Goal: Task Accomplishment & Management: Complete application form

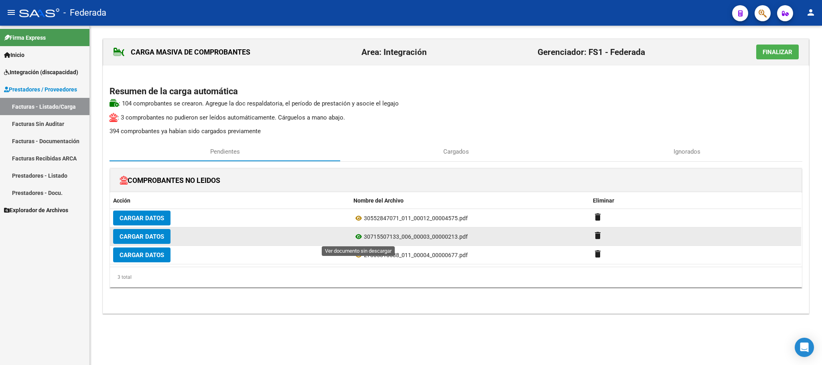
click at [358, 241] on icon at bounding box center [359, 237] width 10 height 10
drag, startPoint x: 365, startPoint y: 236, endPoint x: 400, endPoint y: 238, distance: 34.6
click at [400, 238] on span "30715507133_006_00003_00000213.pdf" at bounding box center [416, 237] width 104 height 6
copy span "30715507133"
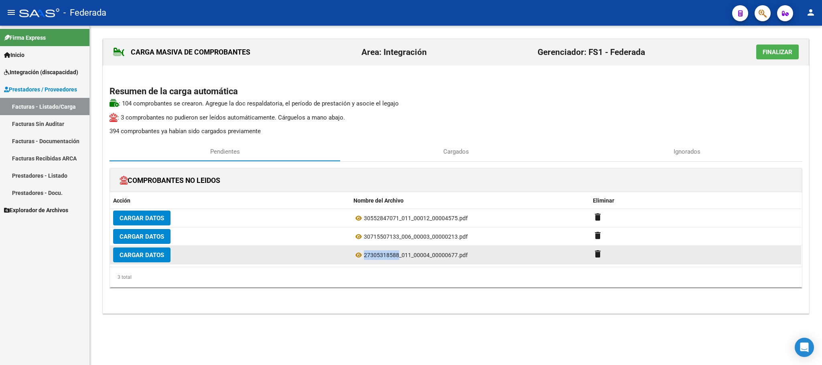
drag, startPoint x: 364, startPoint y: 253, endPoint x: 400, endPoint y: 262, distance: 36.9
click at [400, 262] on datatable-body-cell "27305318588_011_00004_00000677.pdf" at bounding box center [470, 255] width 240 height 18
copy span "27305318588"
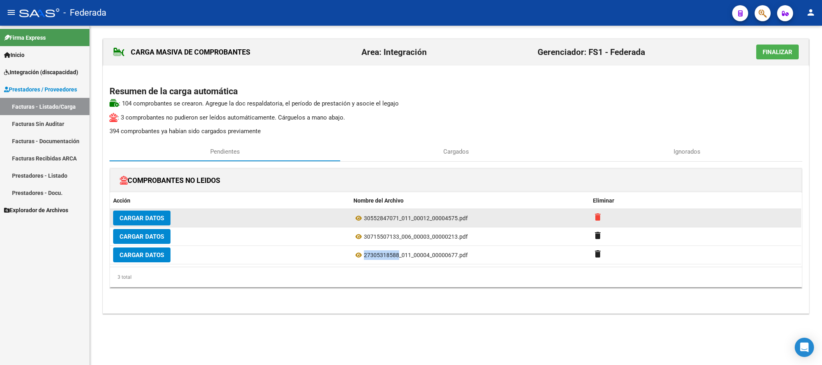
click at [596, 222] on mat-icon "delete" at bounding box center [598, 217] width 10 height 10
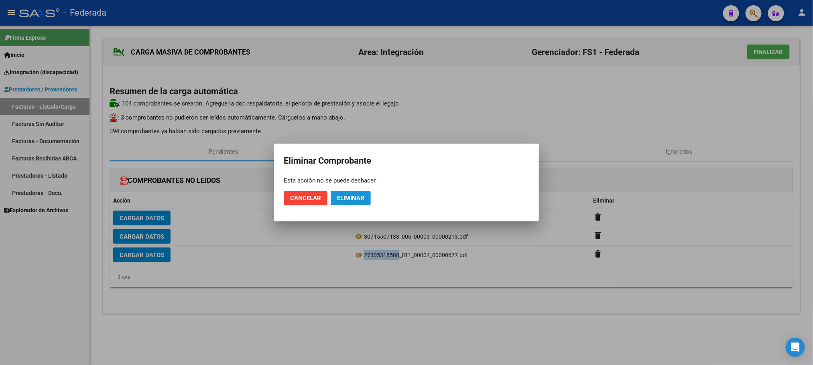
click at [358, 198] on span "Eliminar" at bounding box center [350, 198] width 27 height 7
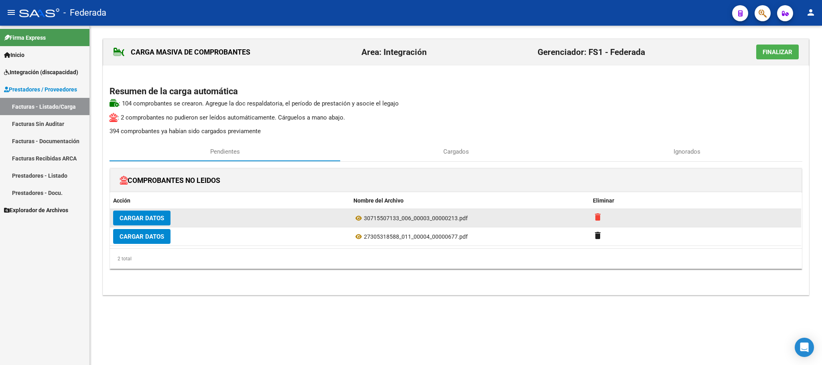
click at [600, 220] on mat-icon "delete" at bounding box center [598, 217] width 10 height 10
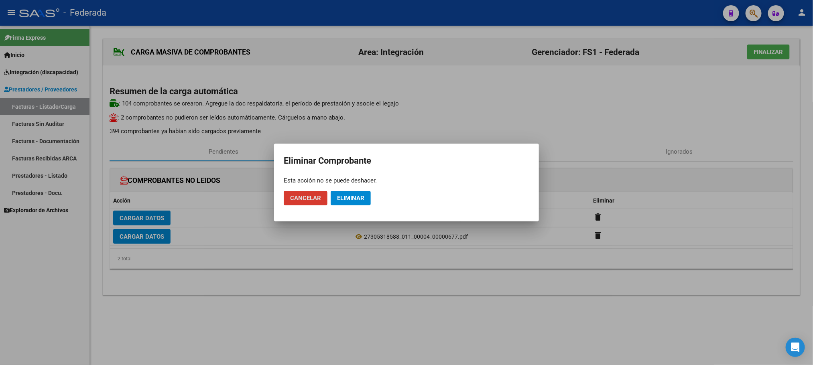
click at [362, 197] on span "Eliminar" at bounding box center [350, 198] width 27 height 7
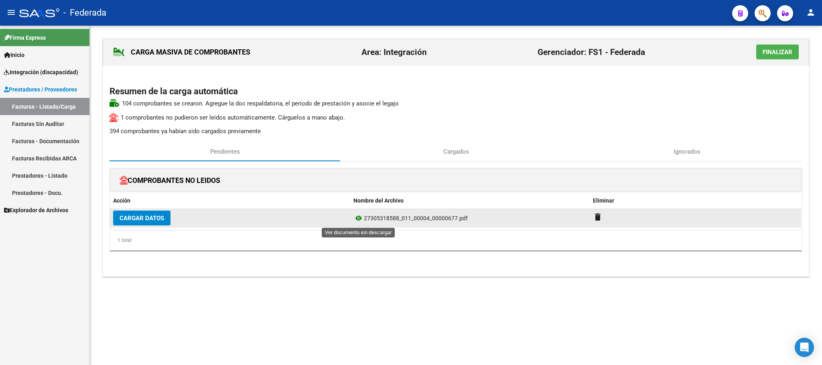
click at [357, 218] on icon at bounding box center [359, 219] width 10 height 10
click at [378, 217] on span "27305318588_011_00004_00000677.pdf" at bounding box center [416, 218] width 104 height 6
click at [380, 217] on span "27305318588_011_00004_00000677.pdf" at bounding box center [416, 218] width 104 height 6
drag, startPoint x: 364, startPoint y: 218, endPoint x: 398, endPoint y: 218, distance: 33.7
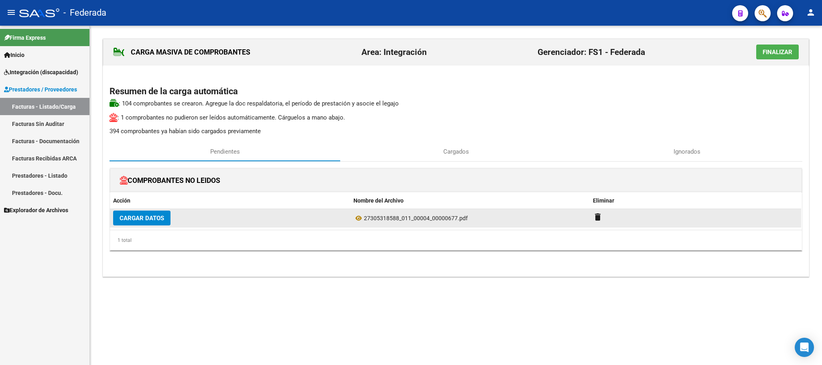
click at [398, 218] on span "27305318588_011_00004_00000677.pdf" at bounding box center [416, 218] width 104 height 6
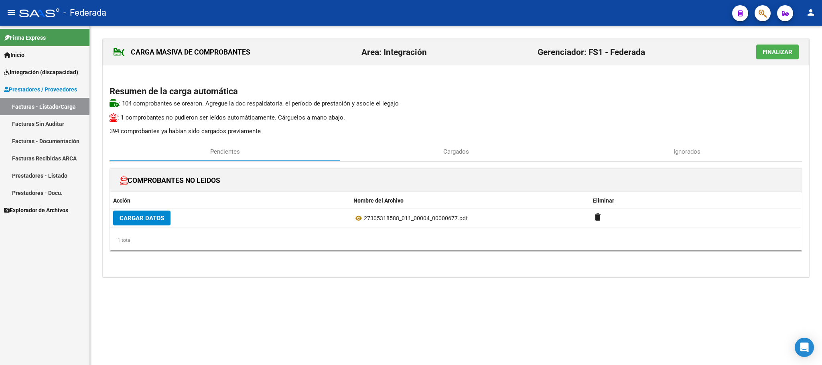
copy span "27305318588"
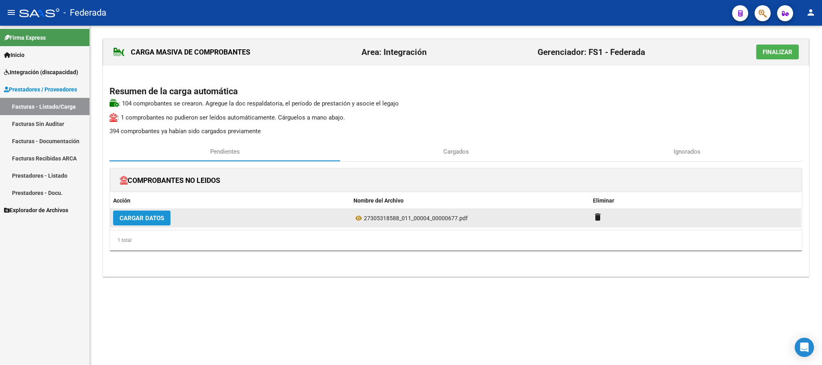
click at [153, 220] on span "Cargar Datos" at bounding box center [142, 218] width 45 height 7
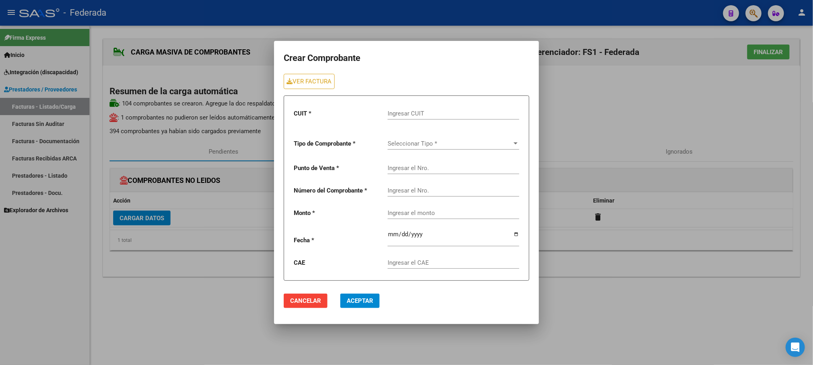
click at [403, 110] on input "Ingresar CUIT" at bounding box center [454, 113] width 132 height 7
paste input "27-30531858-8"
type input "27-30531858-8"
click at [436, 143] on span "Seleccionar Tipo *" at bounding box center [450, 143] width 124 height 7
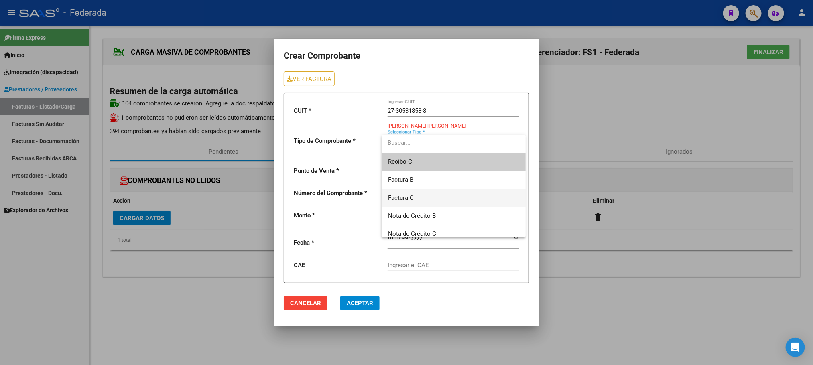
click at [416, 197] on span "Factura C" at bounding box center [453, 198] width 131 height 18
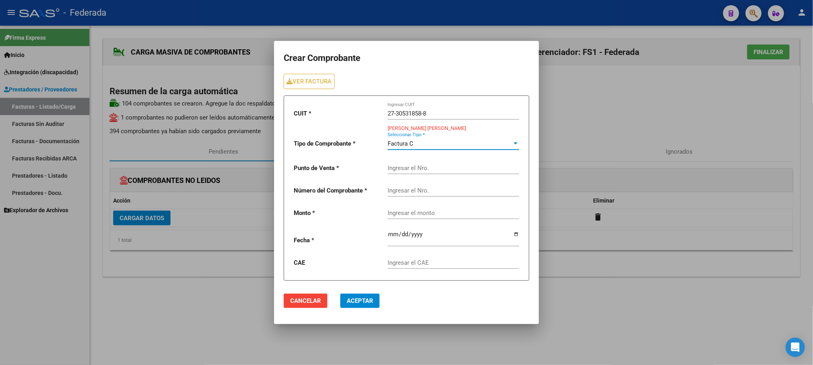
click at [423, 172] on div "Ingresar el Nro." at bounding box center [454, 165] width 132 height 17
type input "4"
click at [419, 193] on input "Ingresar el Nro." at bounding box center [454, 190] width 132 height 7
type input "677"
click at [372, 230] on div "CUIT * 27-30531858-8 Ingresar CUIT [PERSON_NAME] [PERSON_NAME] Tipo de Comproba…" at bounding box center [407, 188] width 246 height 185
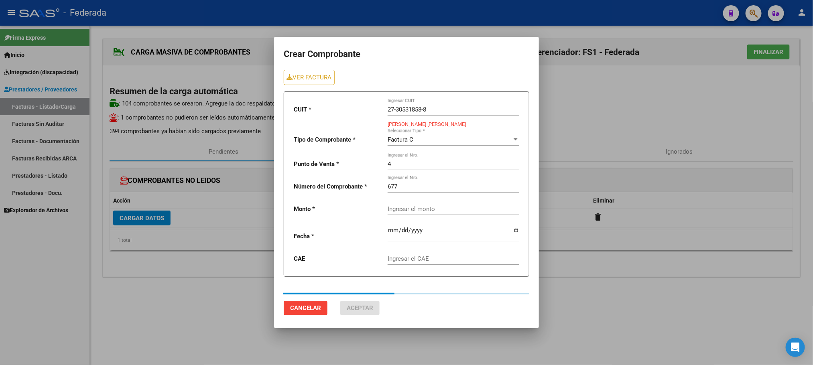
type input "197929.76"
type input "[DATE]"
type input "75368442647816"
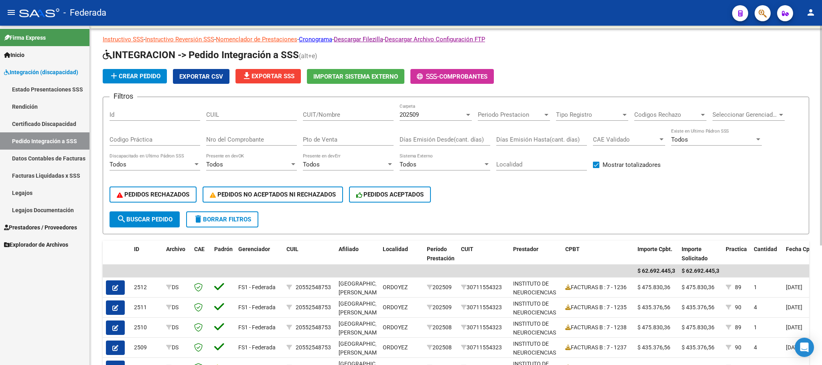
scroll to position [4, 0]
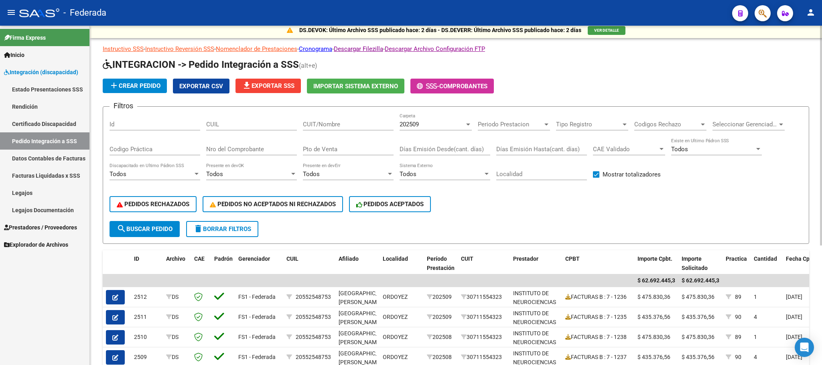
click at [334, 128] on input "CUIT/Nombre" at bounding box center [348, 124] width 91 height 7
paste input "30715507133"
click at [161, 233] on button "search Buscar Pedido" at bounding box center [145, 229] width 70 height 16
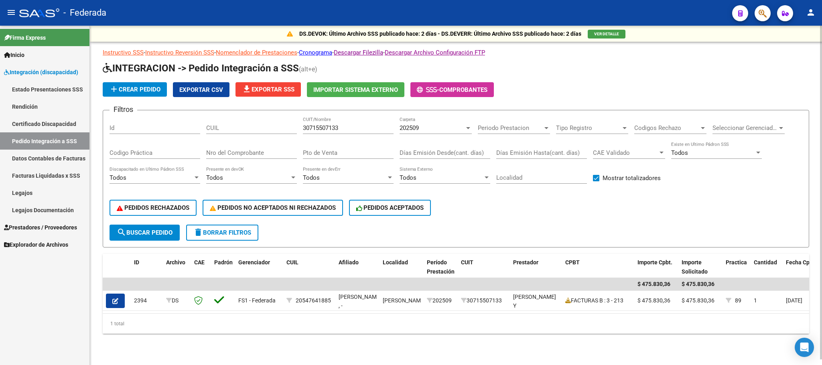
click at [311, 125] on input "30715507133" at bounding box center [348, 127] width 91 height 7
paste input "27305318588"
type input "27305318588"
click at [163, 230] on span "search Buscar Pedido" at bounding box center [145, 232] width 56 height 7
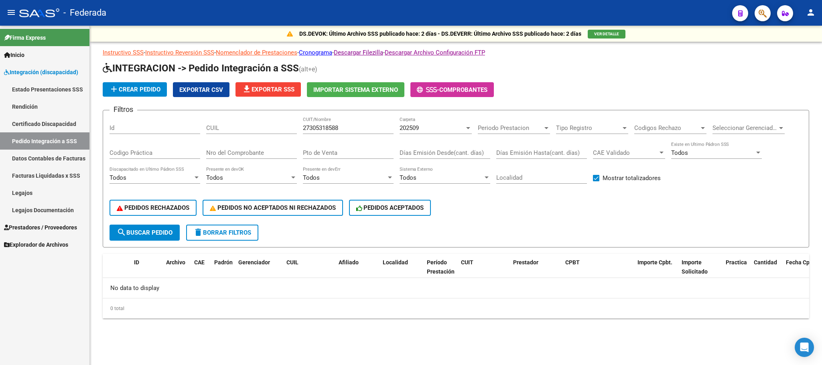
scroll to position [0, 0]
